Goal: Transaction & Acquisition: Purchase product/service

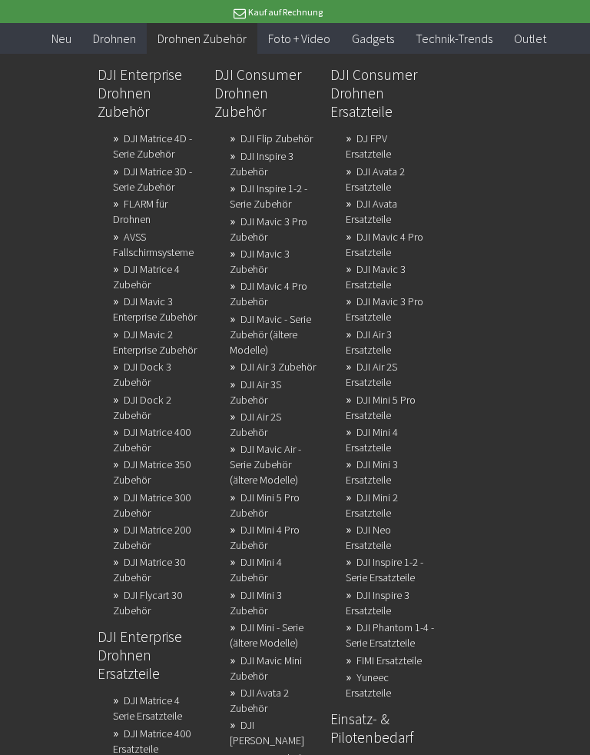
scroll to position [1667, 0]
click at [161, 498] on link "DJI Matrice 4 Serie Ersatzteile" at bounding box center [147, 707] width 69 height 37
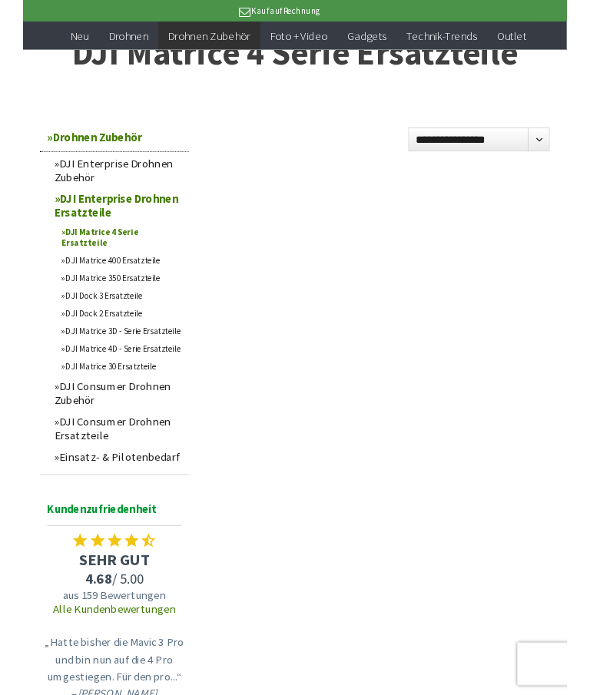
scroll to position [107, 0]
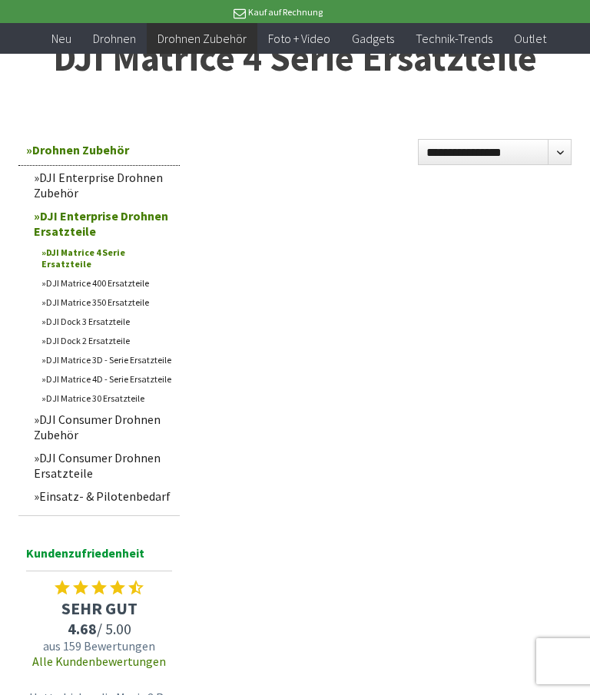
click at [158, 492] on link "Einsatz- & Pilotenbedarf" at bounding box center [103, 496] width 154 height 23
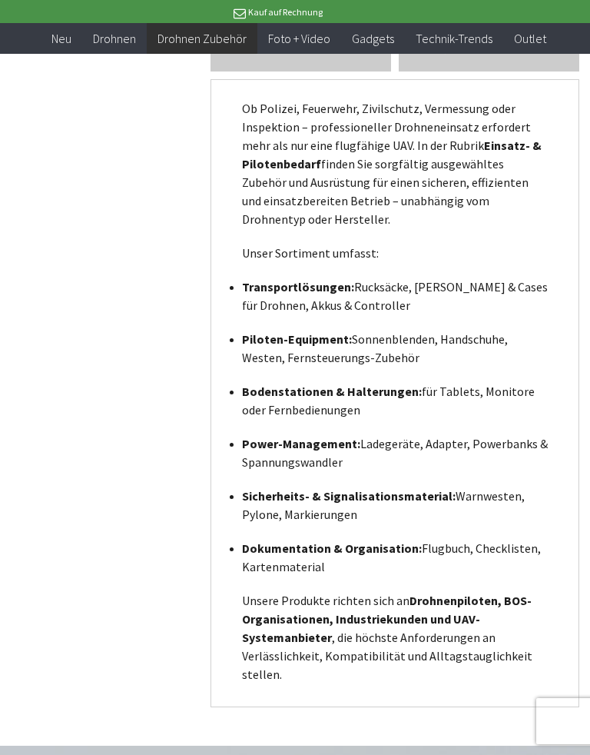
scroll to position [2116, 0]
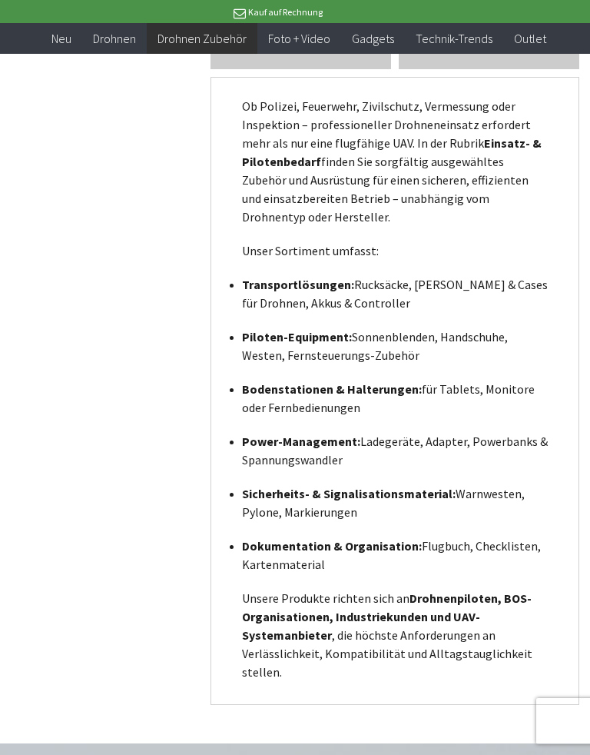
click at [315, 284] on strong "Transportlösungen:" at bounding box center [298, 284] width 112 height 15
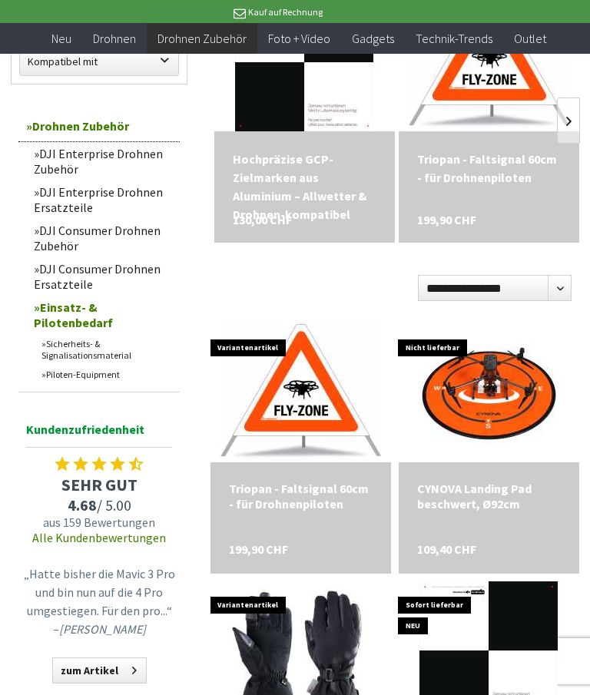
scroll to position [322, 0]
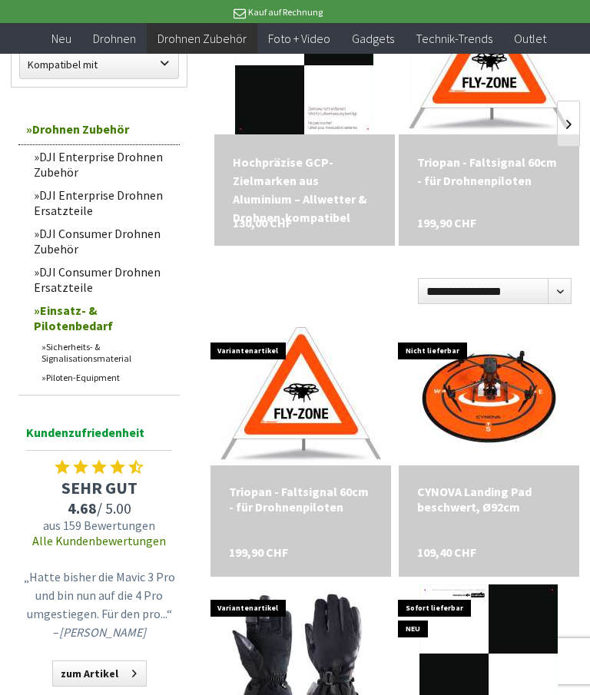
click at [117, 385] on link "Piloten-Equipment" at bounding box center [107, 377] width 146 height 19
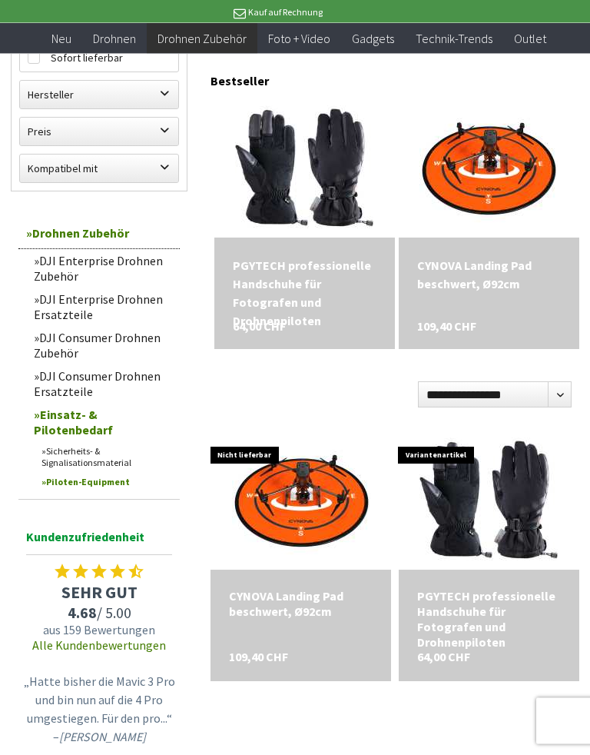
scroll to position [184, 0]
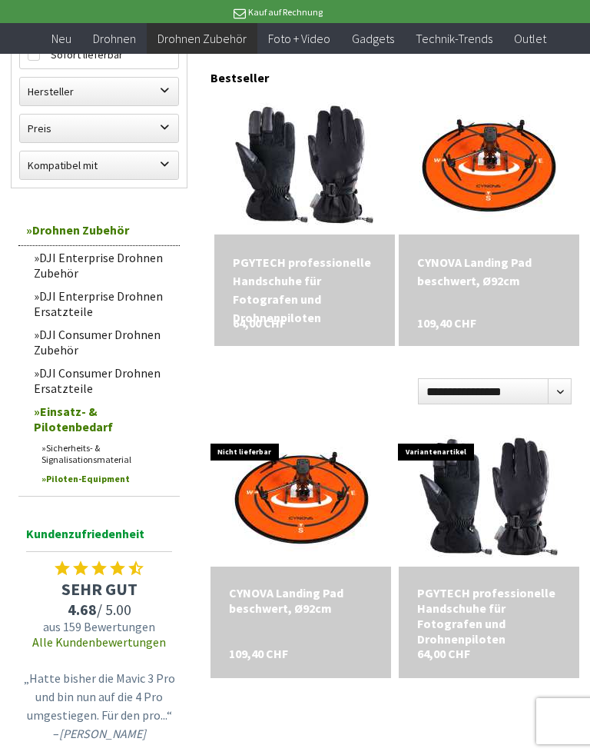
click at [137, 255] on link "DJI Enterprise Drohnen Zubehör" at bounding box center [103, 265] width 154 height 38
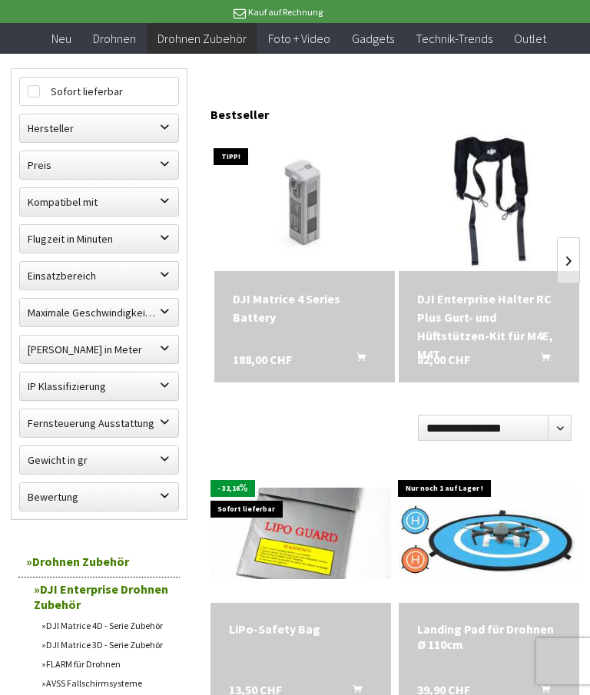
scroll to position [141, 0]
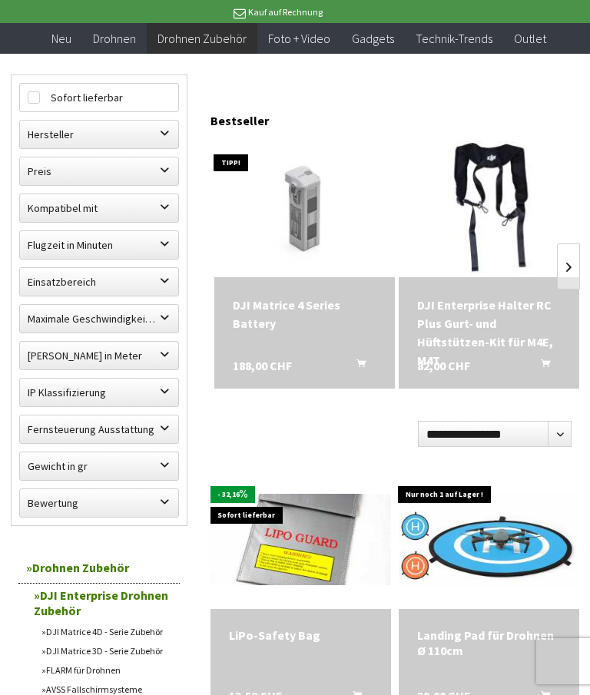
click at [516, 308] on div "DJI Enterprise Halter RC Plus Gurt- und Hüftstützen-Kit für M4E, M4T" at bounding box center [489, 333] width 144 height 74
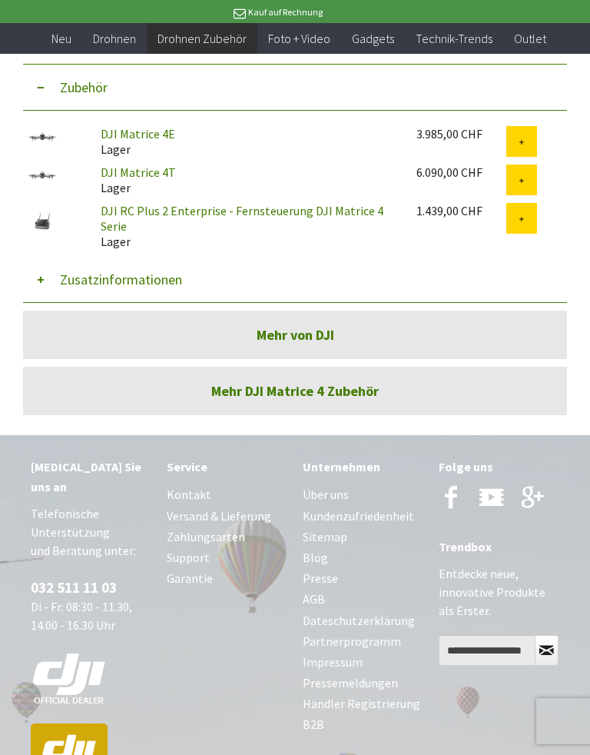
scroll to position [1037, 0]
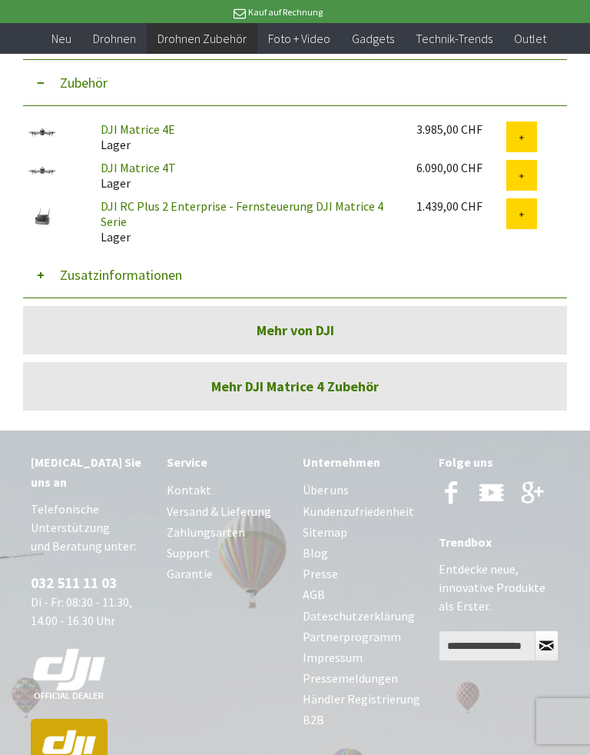
click at [327, 389] on link "Mehr DJI Matrice 4 Zubehör" at bounding box center [295, 386] width 544 height 48
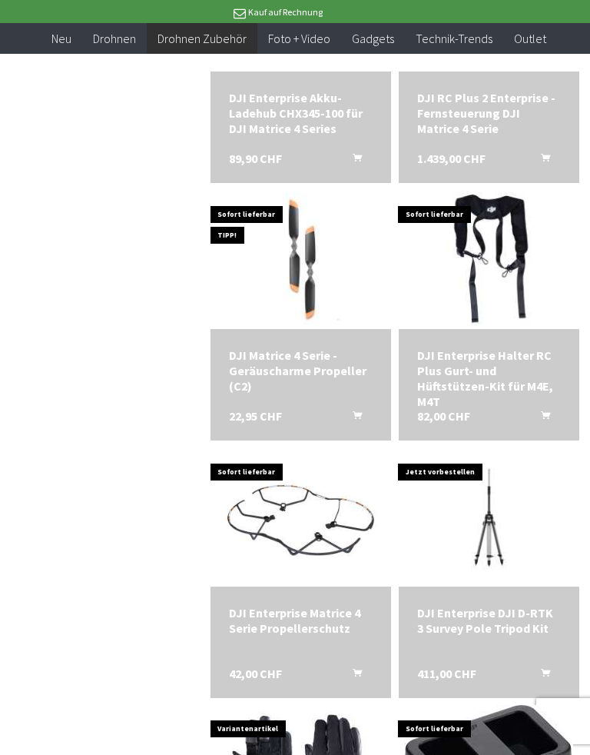
scroll to position [1194, 0]
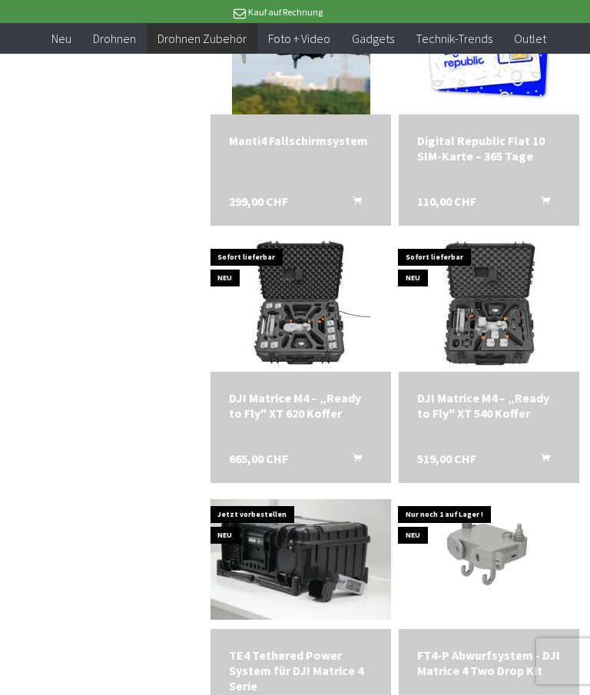
scroll to position [2170, 0]
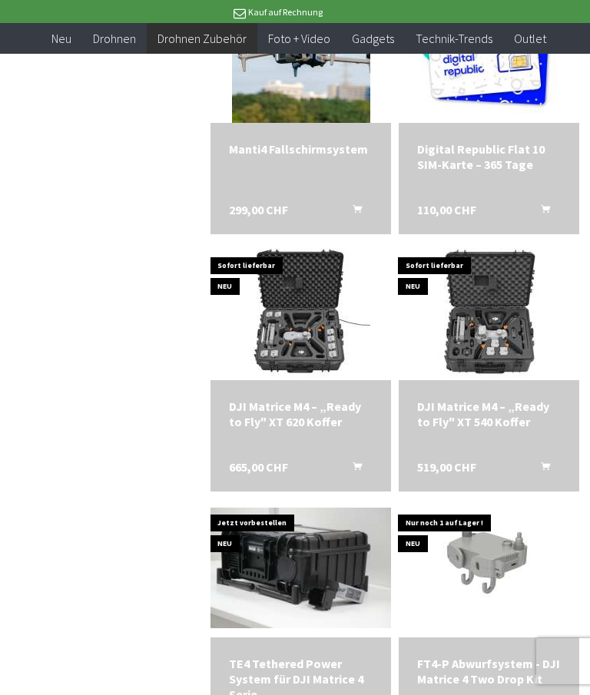
click at [294, 338] on img at bounding box center [301, 311] width 138 height 138
click at [506, 337] on img at bounding box center [489, 311] width 138 height 138
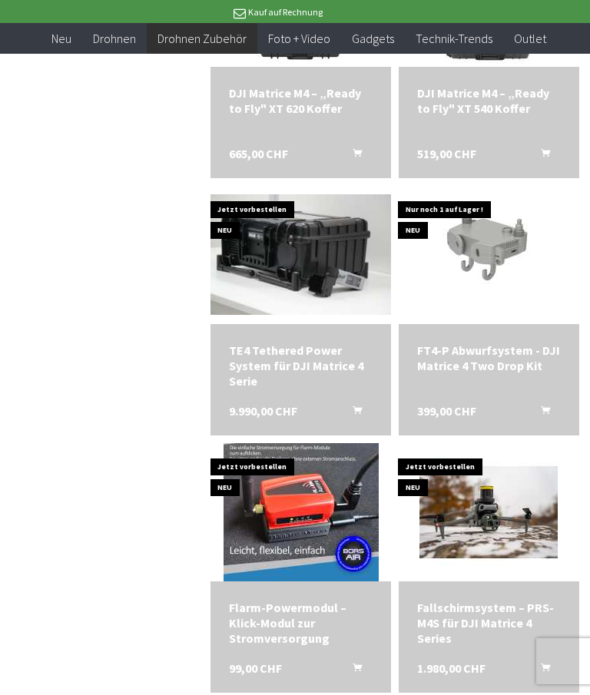
scroll to position [2480, 0]
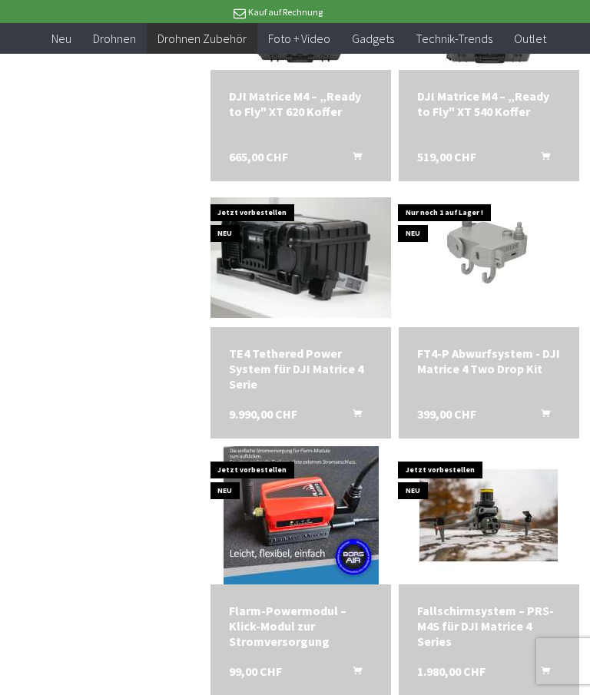
click at [298, 257] on img at bounding box center [301, 257] width 181 height 121
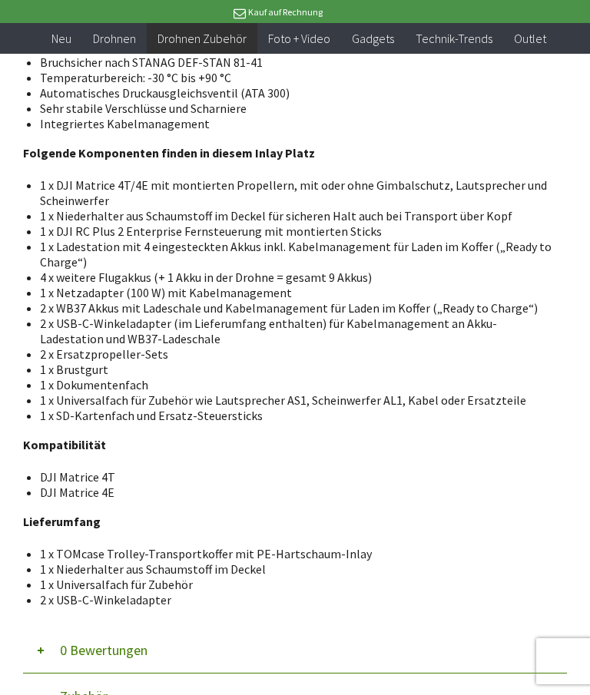
scroll to position [1544, 0]
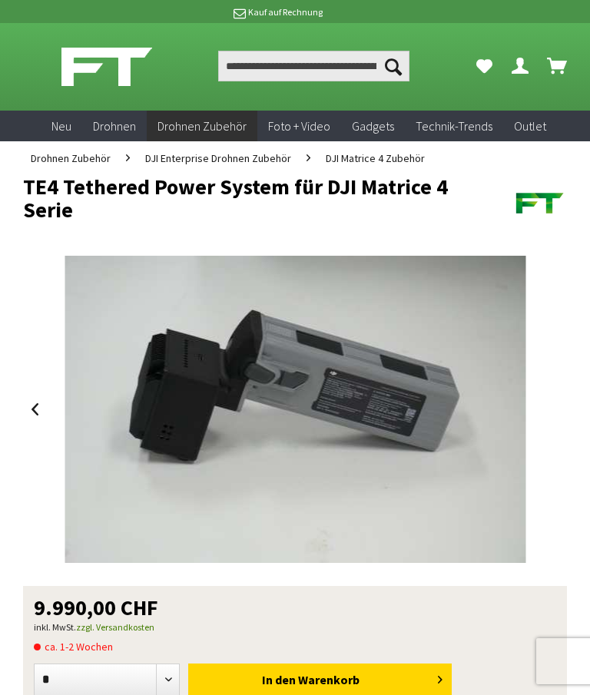
click at [562, 413] on div at bounding box center [295, 409] width 545 height 307
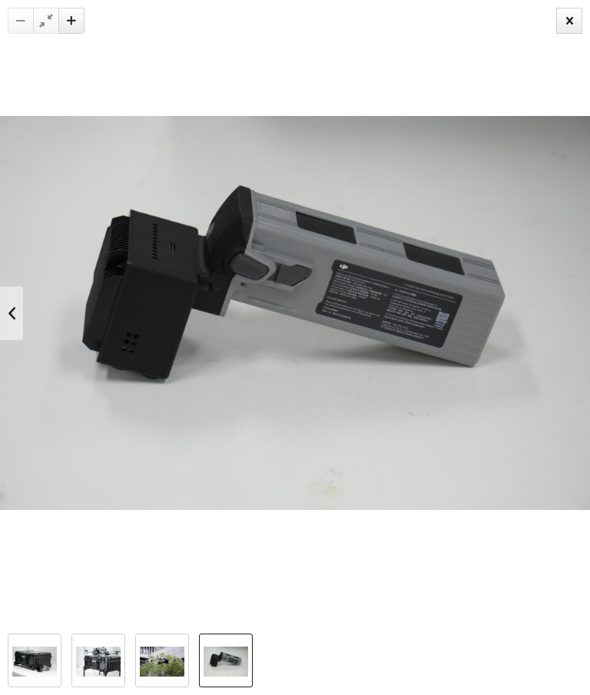
click at [26, 304] on img at bounding box center [295, 312] width 590 height 393
click at [27, 313] on img at bounding box center [295, 312] width 590 height 393
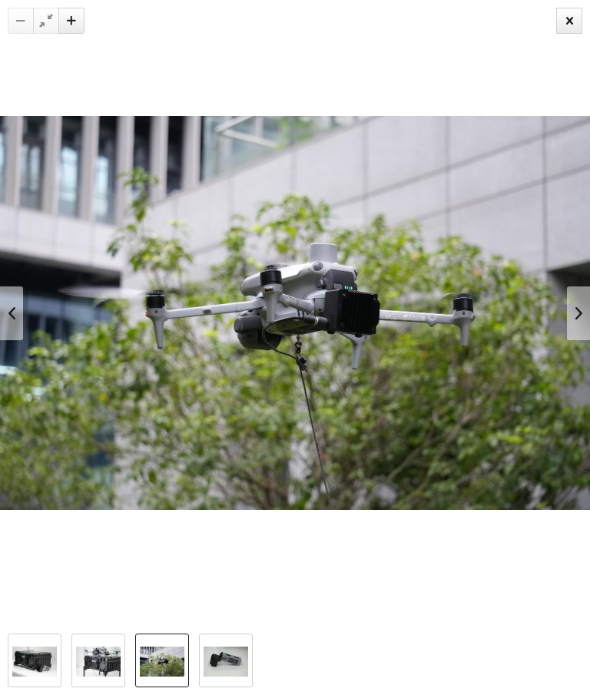
click at [43, 662] on img at bounding box center [34, 662] width 45 height 30
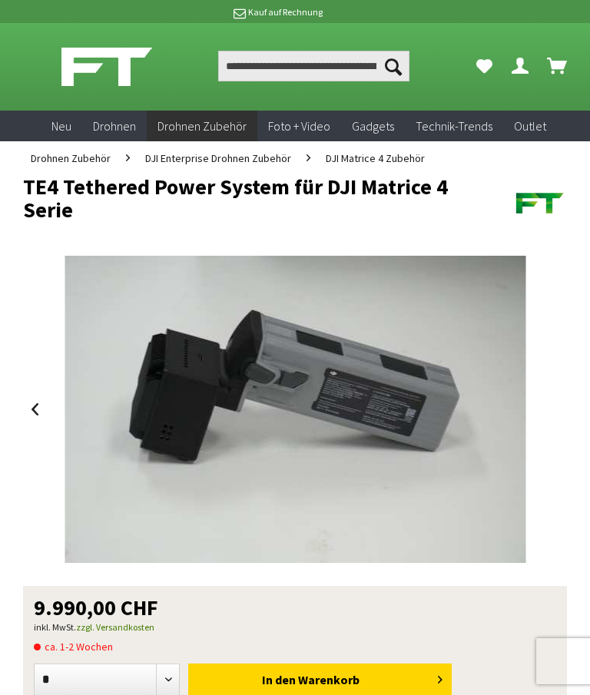
click at [563, 13] on div at bounding box center [295, 347] width 590 height 695
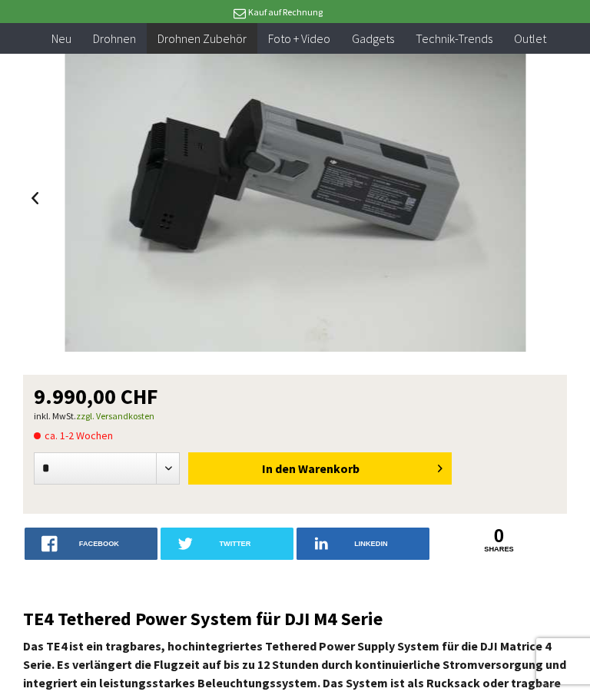
scroll to position [178, 0]
